Goal: Task Accomplishment & Management: Manage account settings

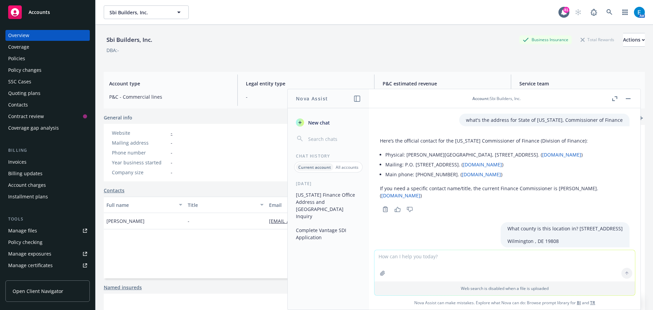
scroll to position [469, 0]
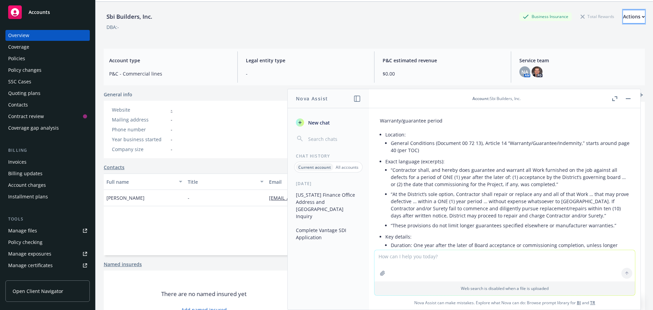
click at [623, 17] on div "Actions" at bounding box center [634, 16] width 22 height 13
click at [467, 30] on div "DBA: -" at bounding box center [374, 26] width 541 height 7
click at [629, 97] on button "button" at bounding box center [628, 99] width 8 height 8
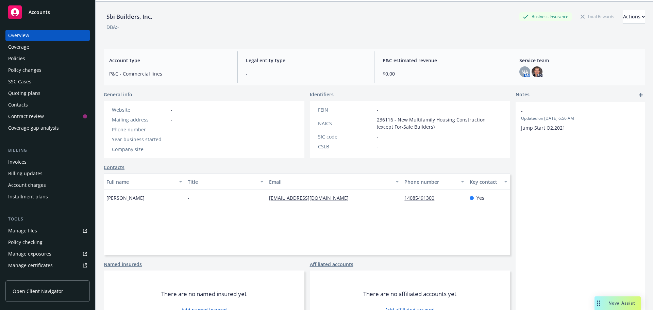
scroll to position [0, 0]
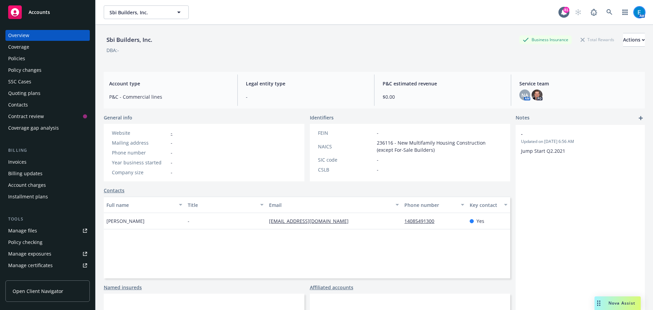
click at [634, 11] on img at bounding box center [639, 12] width 11 height 11
click at [587, 31] on link "Log out" at bounding box center [606, 31] width 68 height 14
